Goal: Information Seeking & Learning: Learn about a topic

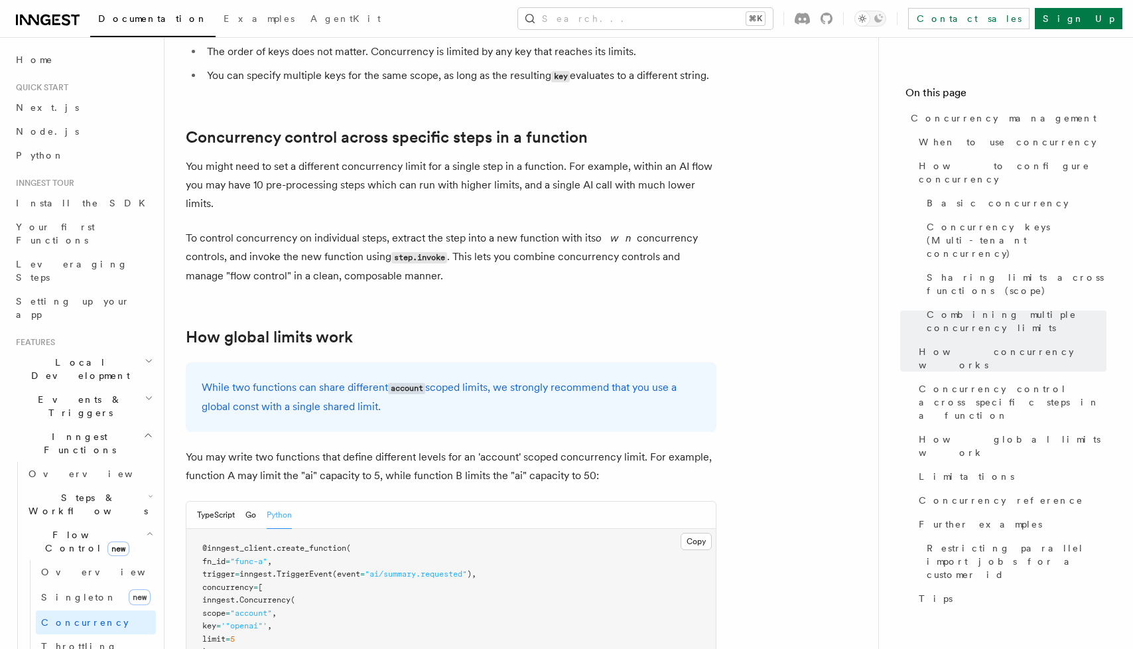
scroll to position [3481, 0]
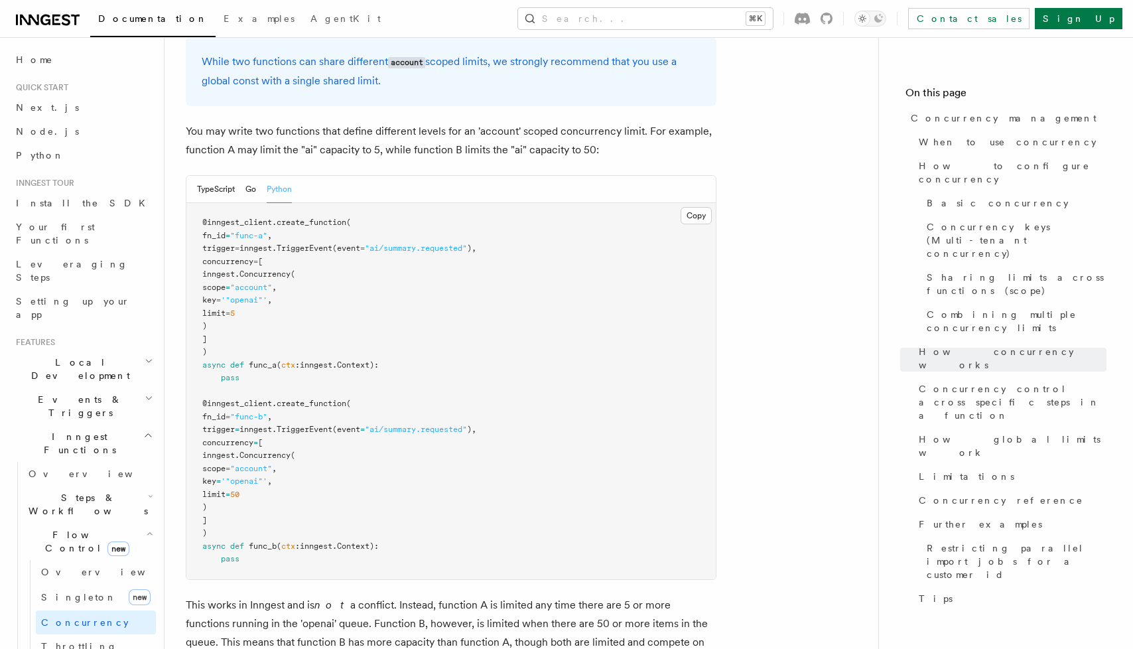
drag, startPoint x: 318, startPoint y: 395, endPoint x: 239, endPoint y: 316, distance: 112.5
click at [235, 332] on pre "@inngest_client . create_function ( fn_id = "func-a" , trigger = inngest. Trigg…" at bounding box center [450, 391] width 529 height 376
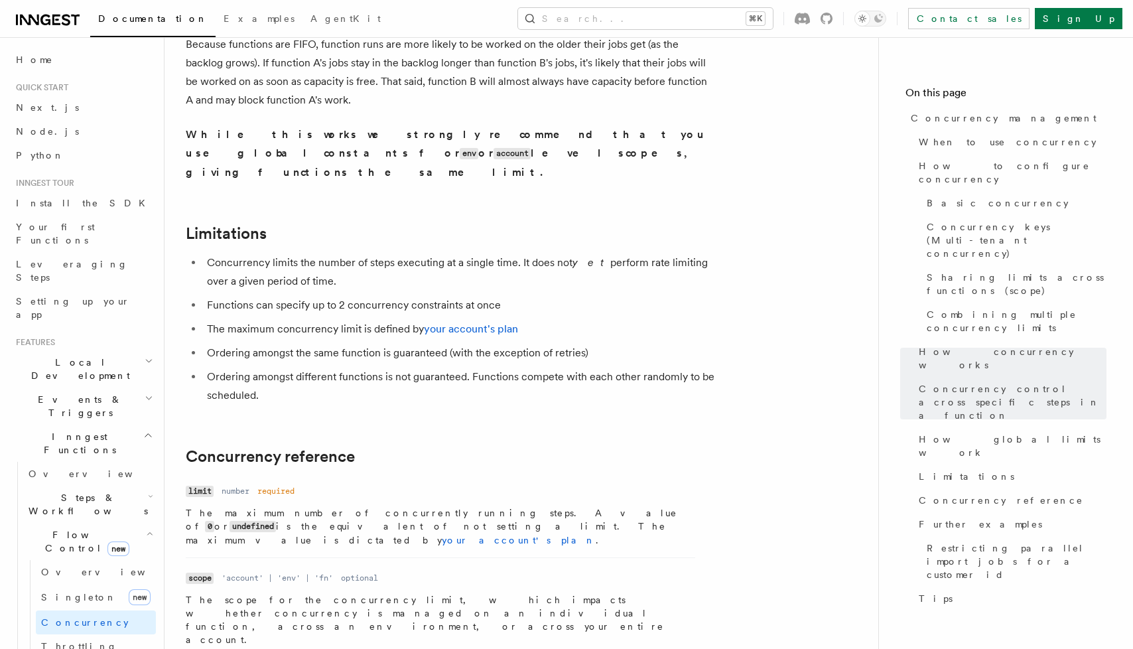
scroll to position [4329, 0]
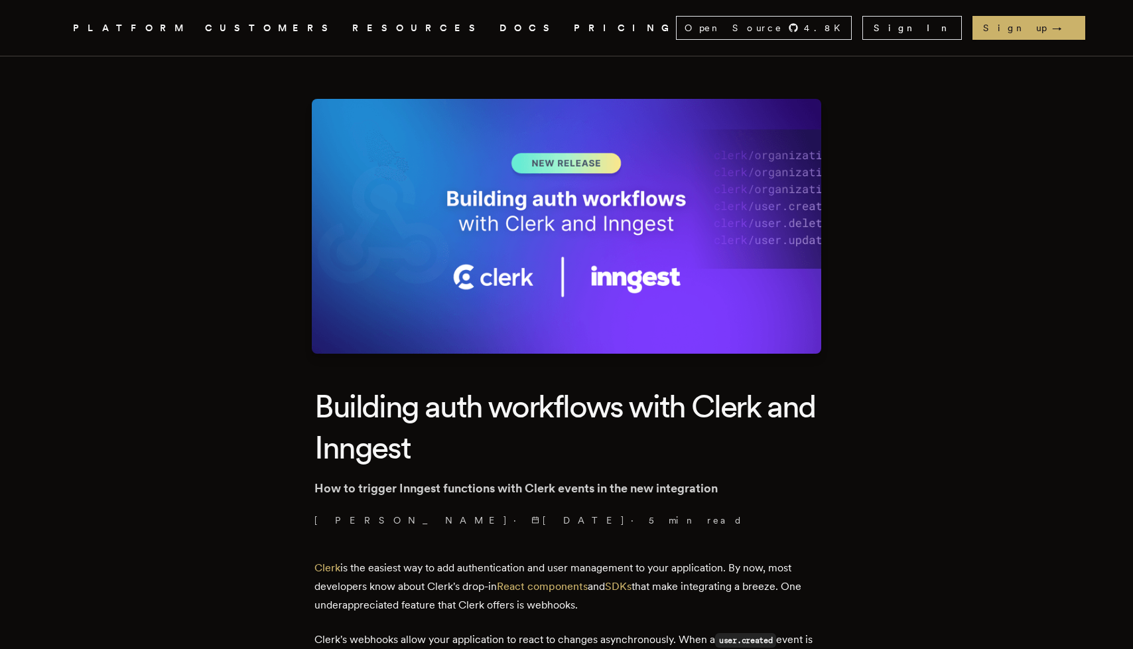
scroll to position [9, 0]
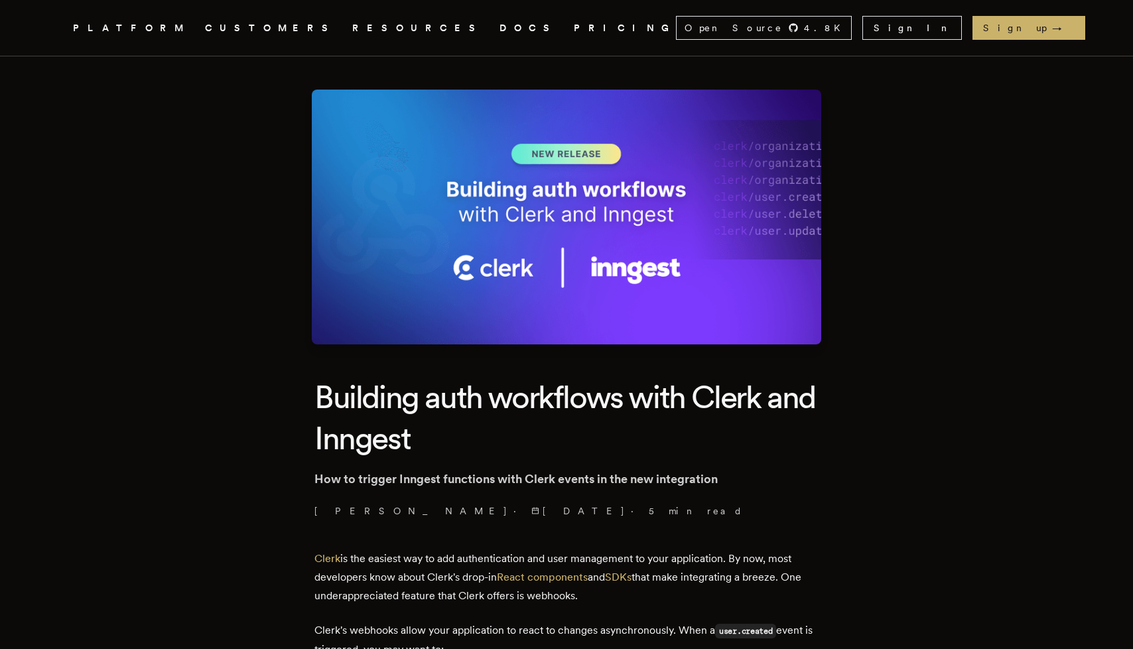
click at [434, 23] on icon "Global" at bounding box center [475, 78] width 83 height 110
